Goal: Task Accomplishment & Management: Use online tool/utility

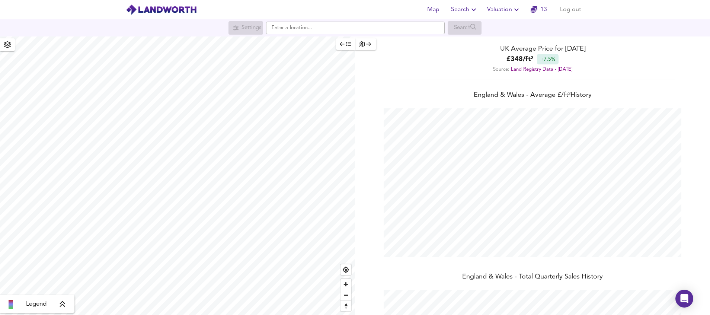
scroll to position [315, 710]
click at [468, 7] on span "Search" at bounding box center [464, 9] width 27 height 10
click at [466, 25] on li "New Search" at bounding box center [465, 26] width 74 height 13
click at [304, 33] on input "text" at bounding box center [355, 28] width 179 height 13
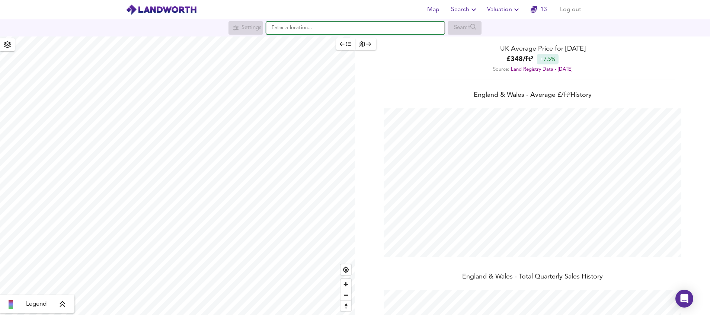
paste input "CV2 4GP"
type input "CV2 4GP"
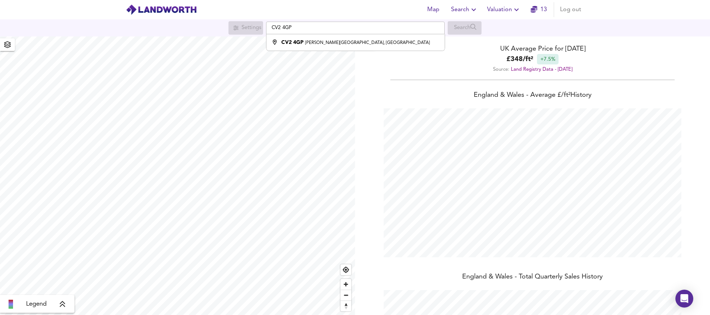
click at [638, 9] on header "Map Search Valuation 13 Log out" at bounding box center [355, 9] width 710 height 19
click at [510, 14] on span "Valuation" at bounding box center [504, 9] width 34 height 10
click at [511, 27] on li "New Valuation Report" at bounding box center [503, 26] width 89 height 13
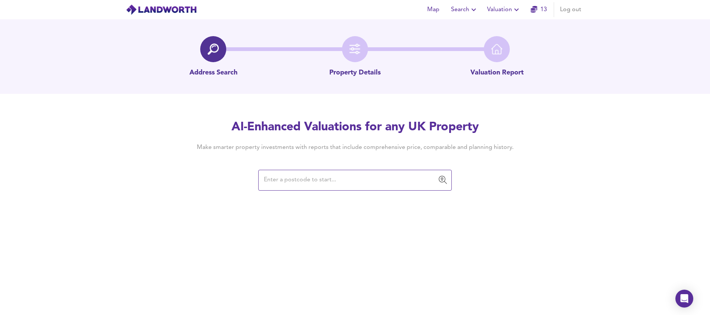
click at [347, 174] on input "text" at bounding box center [349, 180] width 176 height 14
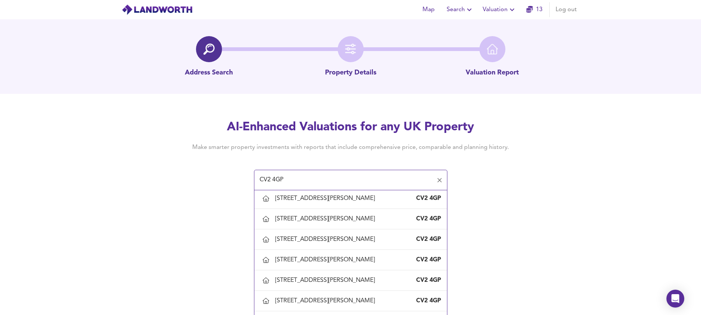
scroll to position [446, 0]
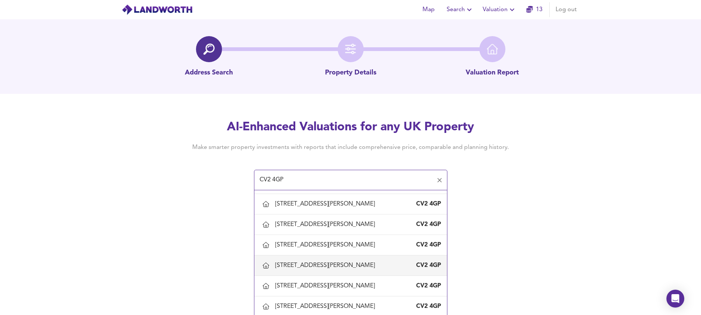
click at [304, 267] on div "[STREET_ADDRESS][PERSON_NAME]" at bounding box center [326, 265] width 103 height 8
type input "[STREET_ADDRESS][PERSON_NAME]"
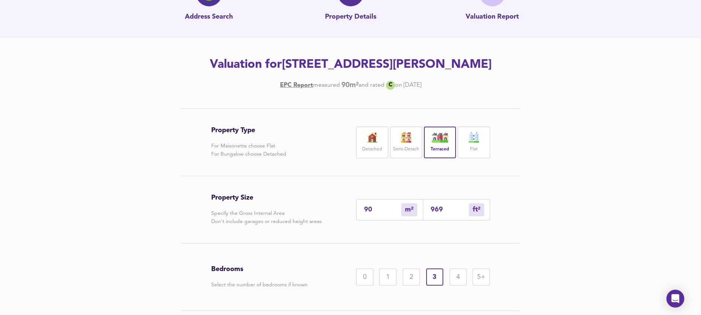
scroll to position [112, 0]
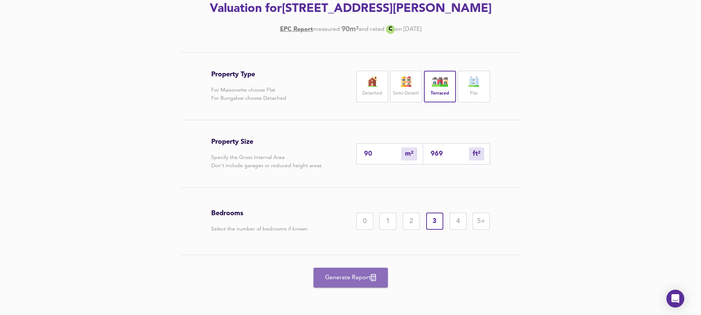
click at [331, 270] on button "Generate Report" at bounding box center [351, 277] width 74 height 20
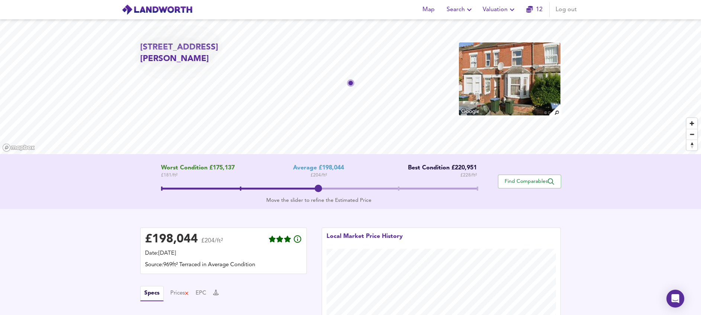
click at [54, 192] on div "Worst Condition £175,137 £ 181 / ft² Average £198,044 £ 204 / ft² Best Conditio…" at bounding box center [350, 181] width 701 height 55
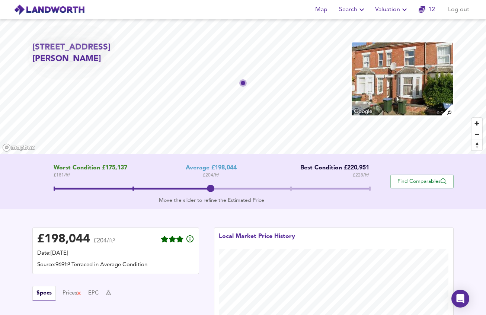
drag, startPoint x: 34, startPoint y: 47, endPoint x: 46, endPoint y: 57, distance: 15.9
click at [46, 57] on h2 "[STREET_ADDRESS][PERSON_NAME]" at bounding box center [99, 53] width 135 height 23
drag, startPoint x: 46, startPoint y: 57, endPoint x: 42, endPoint y: 58, distance: 4.6
copy h2 "[STREET_ADDRESS][PERSON_NAME]"
